Goal: Find specific page/section: Find specific page/section

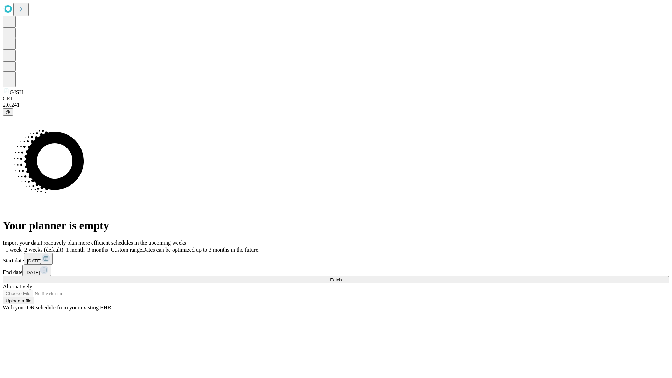
click at [342, 277] on span "Fetch" at bounding box center [336, 279] width 12 height 5
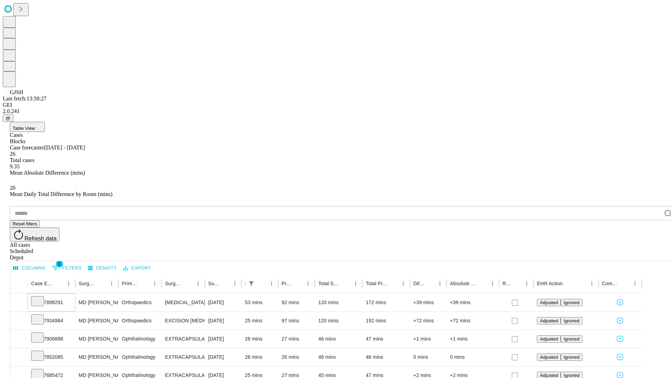
click at [41, 297] on icon at bounding box center [37, 300] width 7 height 7
